Goal: Transaction & Acquisition: Purchase product/service

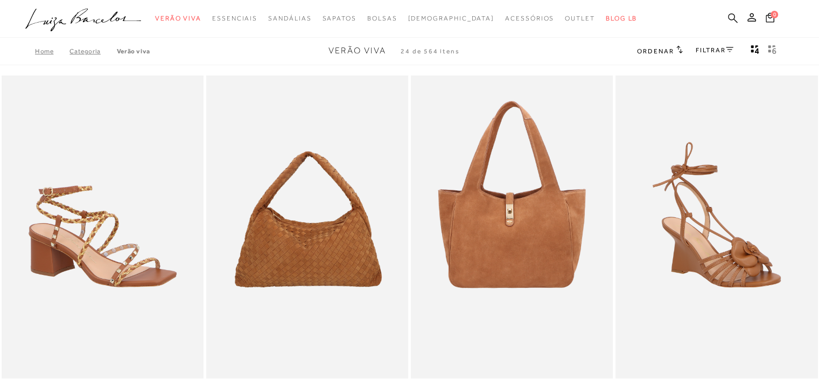
drag, startPoint x: 0, startPoint y: 0, endPoint x: 731, endPoint y: 17, distance: 731.5
click at [731, 17] on icon at bounding box center [733, 18] width 10 height 10
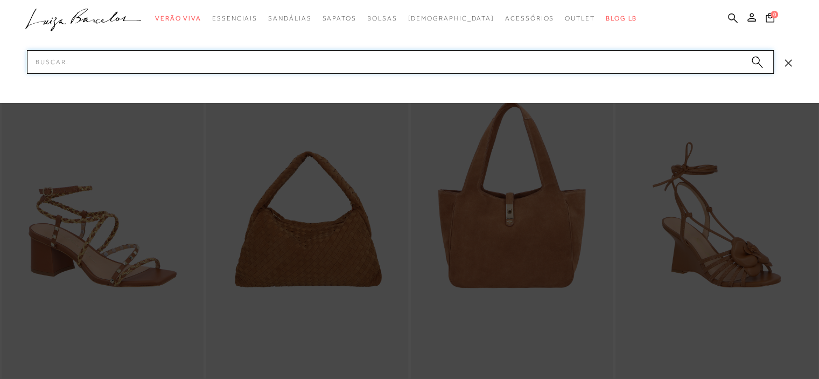
click at [298, 58] on input "Pesquisar" at bounding box center [400, 62] width 747 height 24
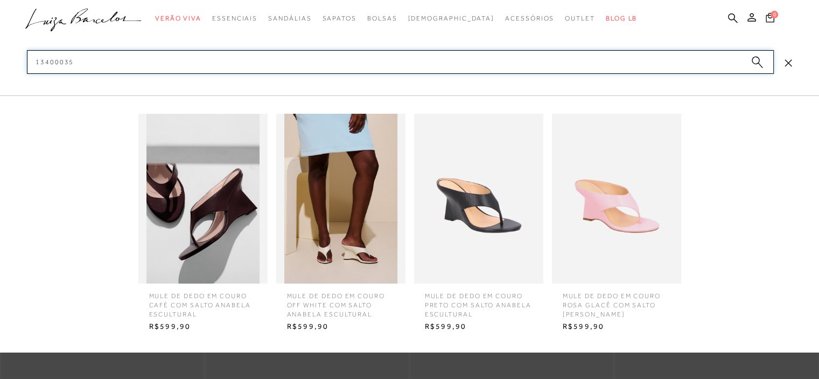
type input "134000353"
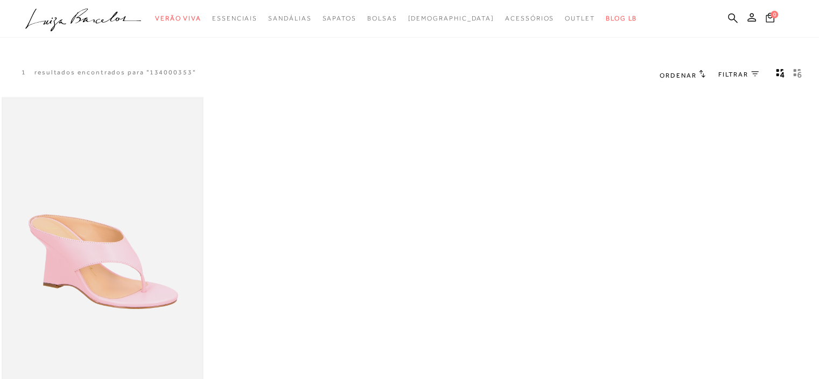
click at [113, 218] on img at bounding box center [103, 249] width 200 height 300
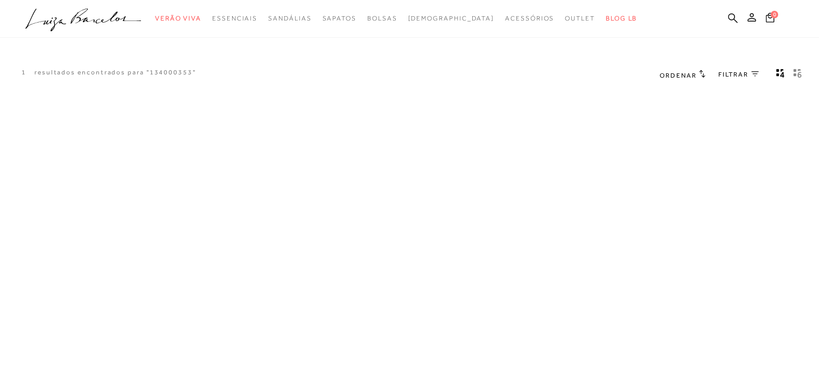
click at [113, 218] on div "A página Coleção é mostrada na exibição em grade" at bounding box center [409, 256] width 819 height 323
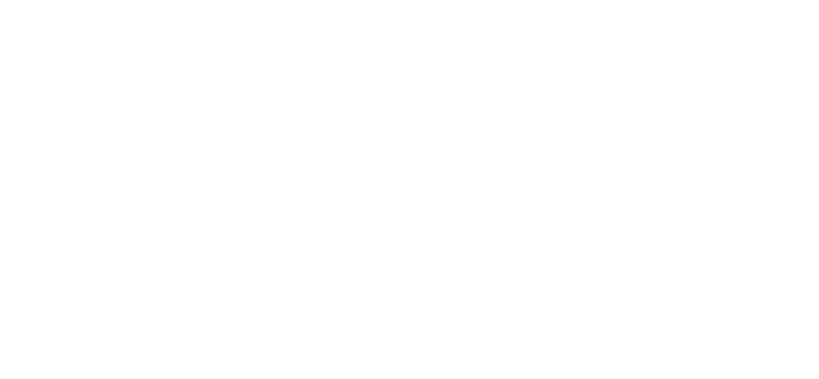
click at [113, 218] on div at bounding box center [409, 208] width 819 height 414
